Goal: Navigation & Orientation: Find specific page/section

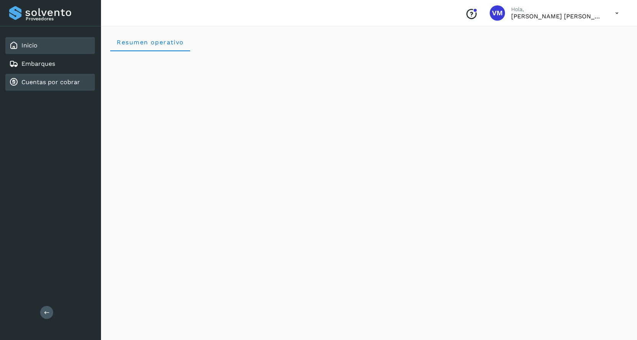
click at [55, 83] on link "Cuentas por cobrar" at bounding box center [50, 81] width 59 height 7
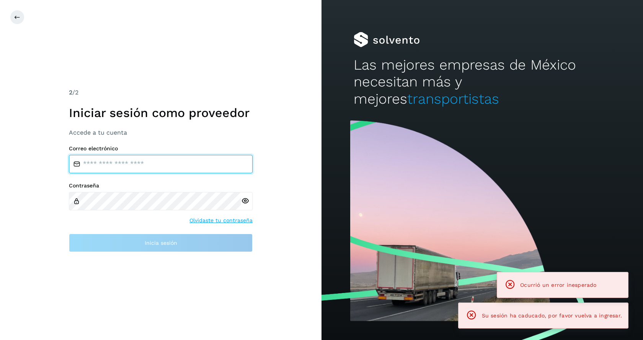
type input "**********"
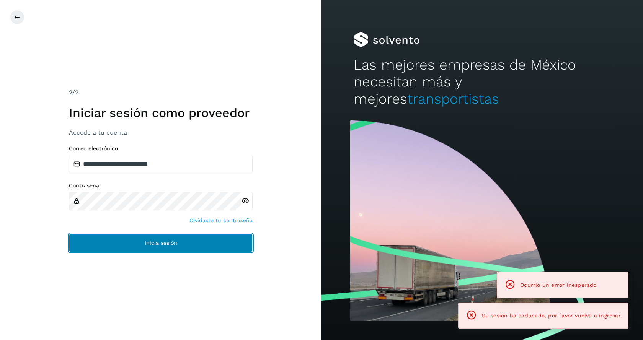
click at [145, 241] on span "Inicia sesión" at bounding box center [161, 242] width 33 height 5
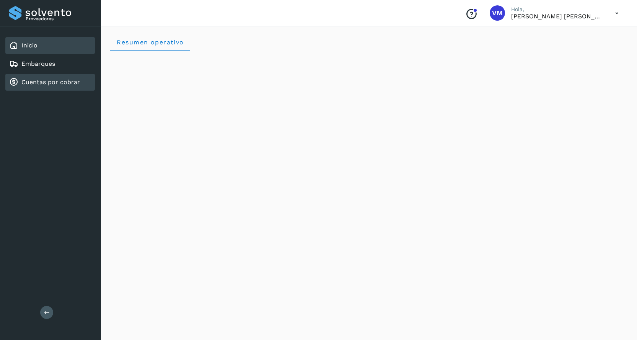
click at [47, 79] on link "Cuentas por cobrar" at bounding box center [50, 81] width 59 height 7
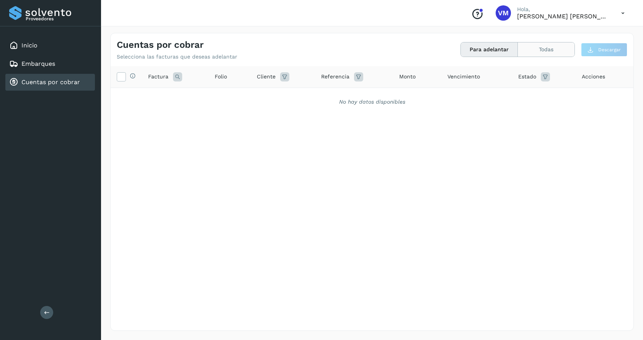
click at [540, 48] on button "Todas" at bounding box center [546, 49] width 57 height 14
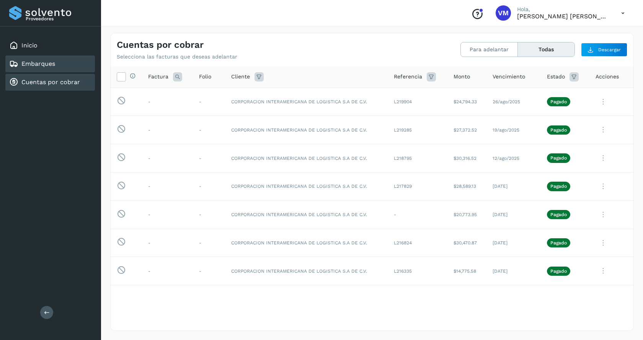
click at [33, 62] on link "Embarques" at bounding box center [38, 63] width 34 height 7
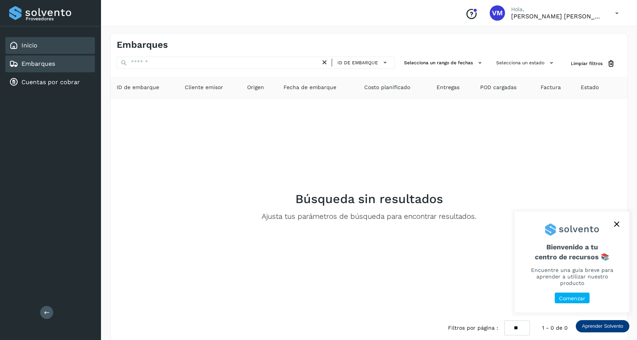
click at [30, 42] on link "Inicio" at bounding box center [29, 45] width 16 height 7
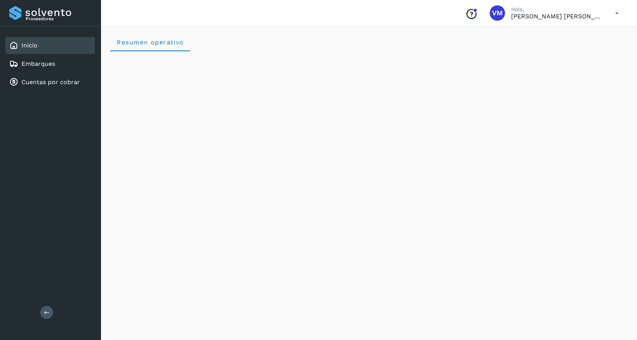
click at [287, 44] on div "Resumen operativo" at bounding box center [369, 42] width 518 height 18
